Goal: Task Accomplishment & Management: Manage account settings

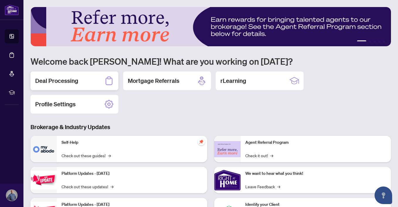
click at [73, 79] on h2 "Deal Processing" at bounding box center [56, 81] width 43 height 8
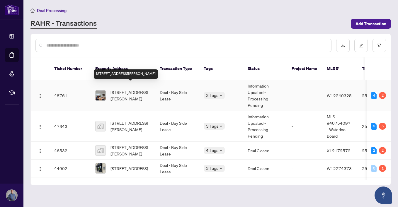
click at [129, 91] on span "[STREET_ADDRESS][PERSON_NAME]" at bounding box center [131, 95] width 40 height 13
click at [133, 92] on span "[STREET_ADDRESS][PERSON_NAME]" at bounding box center [131, 95] width 40 height 13
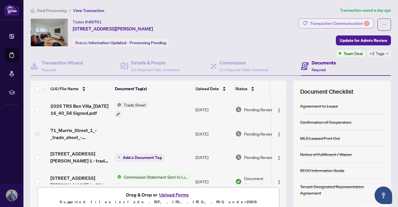
click at [361, 26] on div "Transaction Communication 2" at bounding box center [339, 23] width 59 height 9
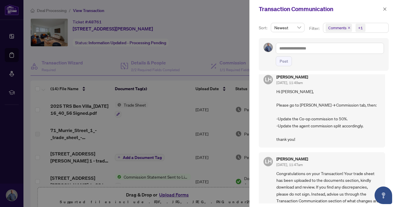
scroll to position [83, 0]
click at [216, 39] on div at bounding box center [199, 103] width 398 height 207
click at [386, 9] on icon "close" at bounding box center [385, 9] width 4 height 4
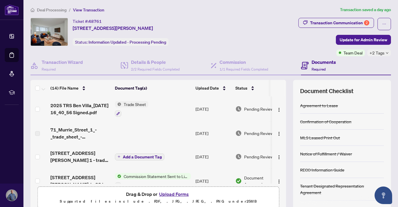
scroll to position [0, 0]
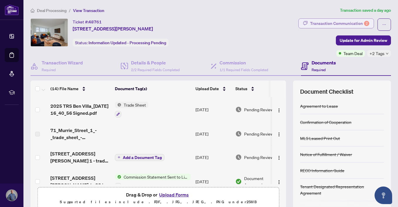
click at [350, 21] on div "Transaction Communication 2" at bounding box center [339, 23] width 59 height 9
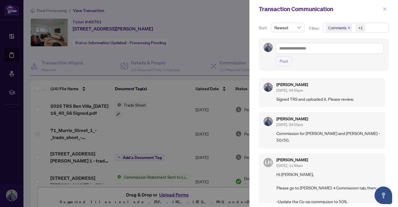
click at [385, 9] on icon "close" at bounding box center [385, 8] width 3 height 3
